Goal: Task Accomplishment & Management: Use online tool/utility

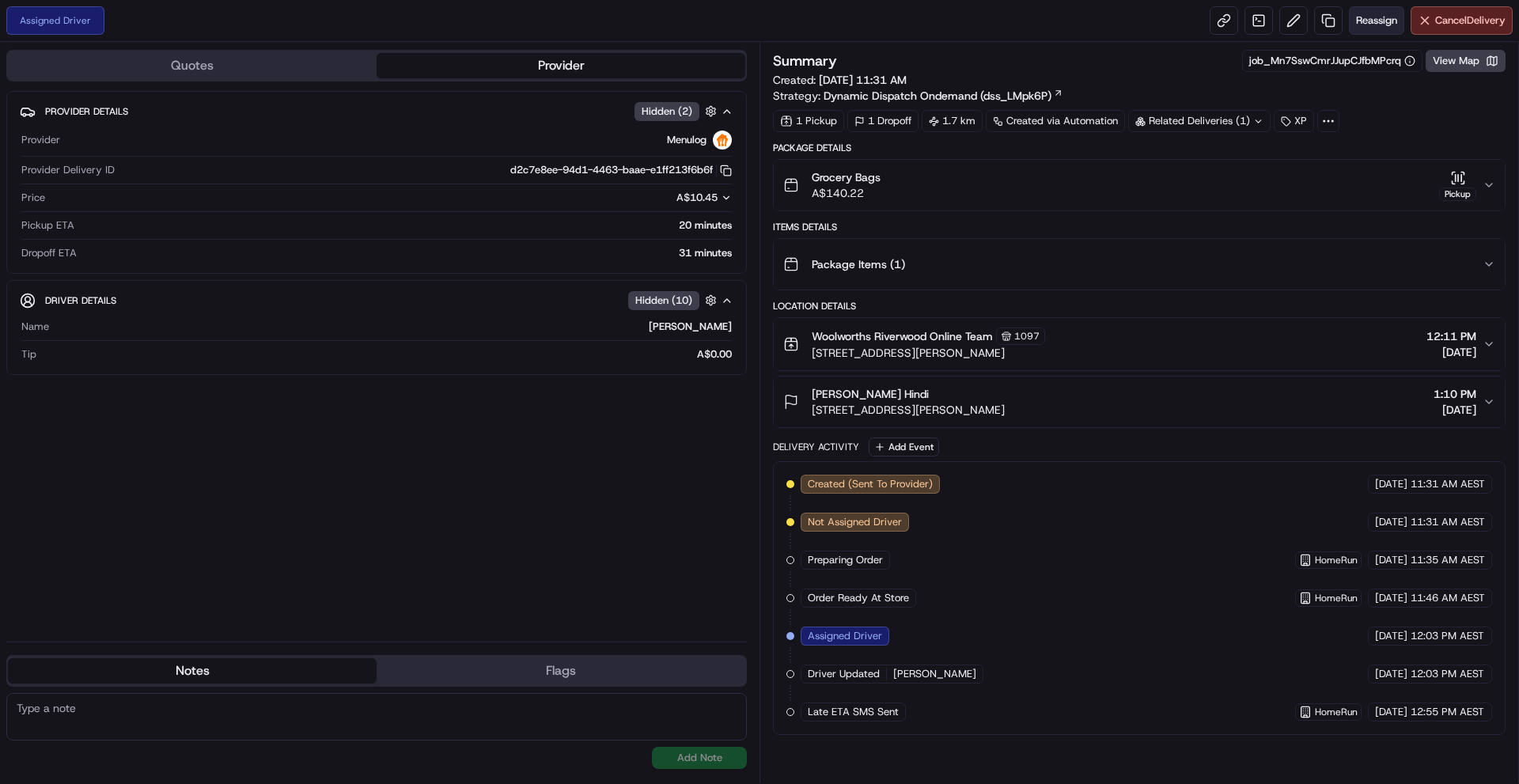
click at [1382, 14] on span "Reassign" at bounding box center [1376, 20] width 41 height 15
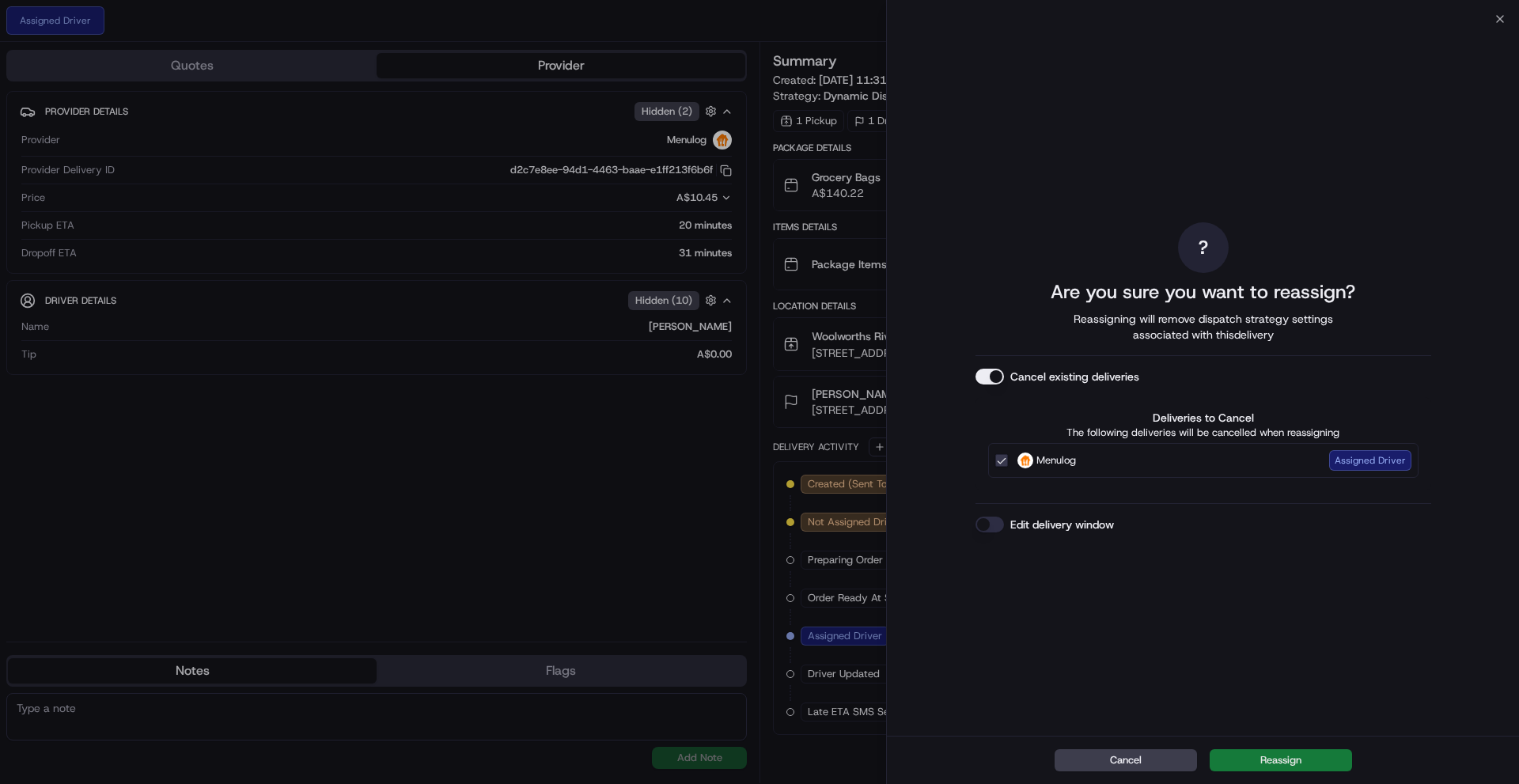
click at [1299, 772] on div "Cancel Reassign" at bounding box center [1203, 760] width 632 height 49
click at [1302, 763] on button "Reassign" at bounding box center [1281, 760] width 143 height 22
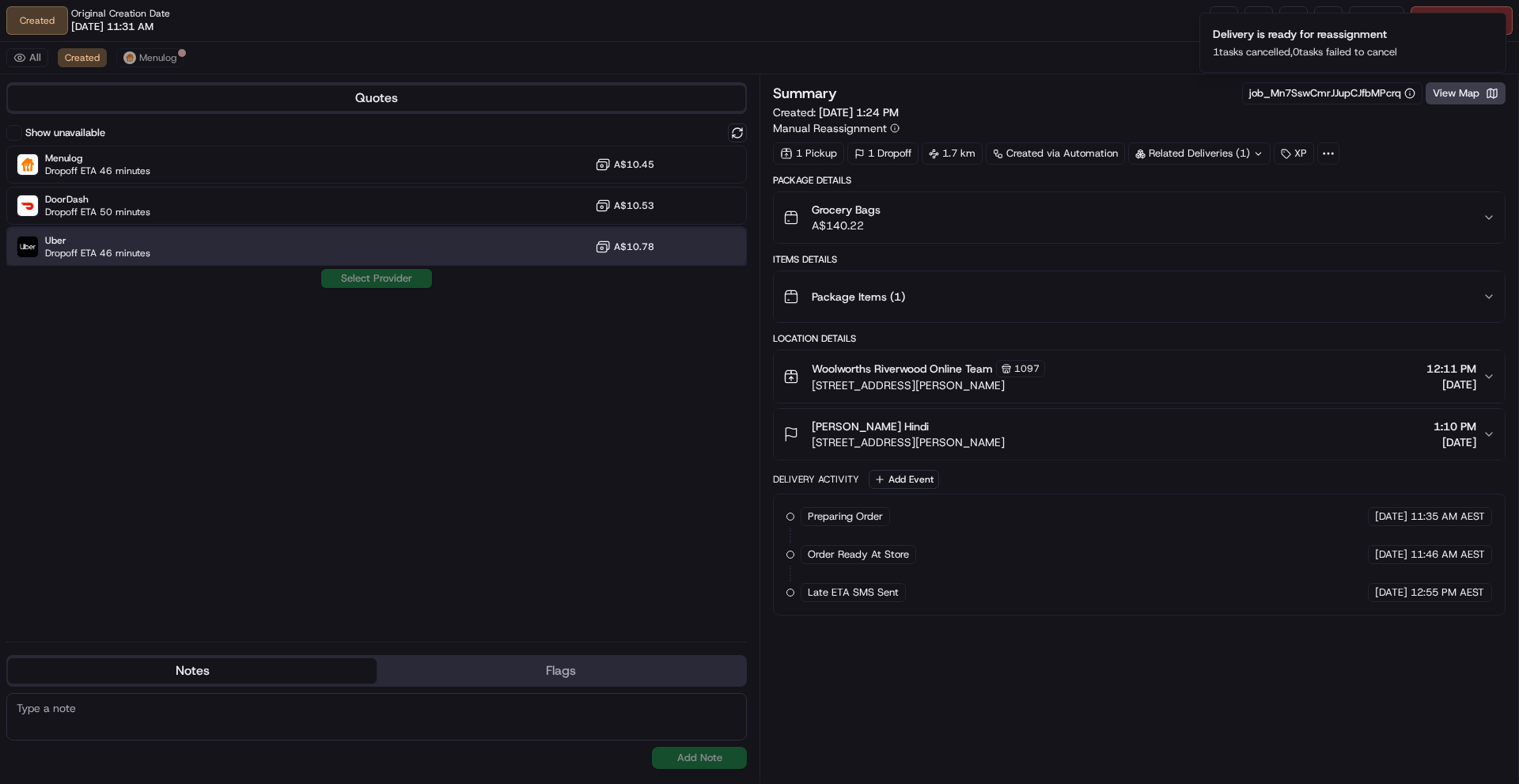
click at [347, 255] on div "Uber Dropoff ETA 46 minutes A$10.78" at bounding box center [377, 246] width 741 height 38
click at [362, 280] on button "Assign Provider" at bounding box center [377, 278] width 113 height 19
